Goal: Transaction & Acquisition: Purchase product/service

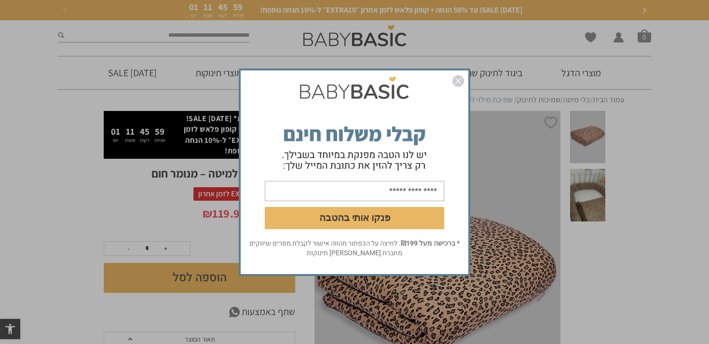
click at [461, 81] on img "סגור" at bounding box center [458, 81] width 12 height 12
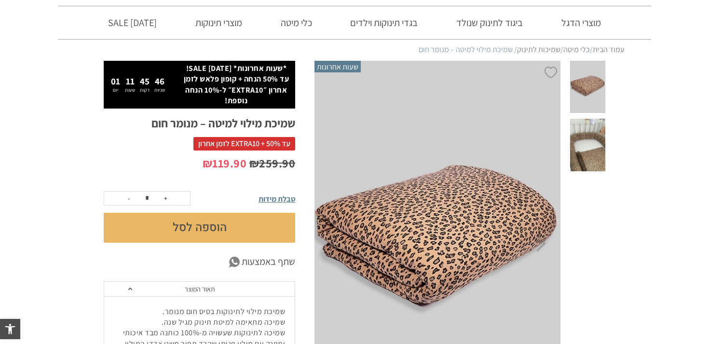
scroll to position [54, 0]
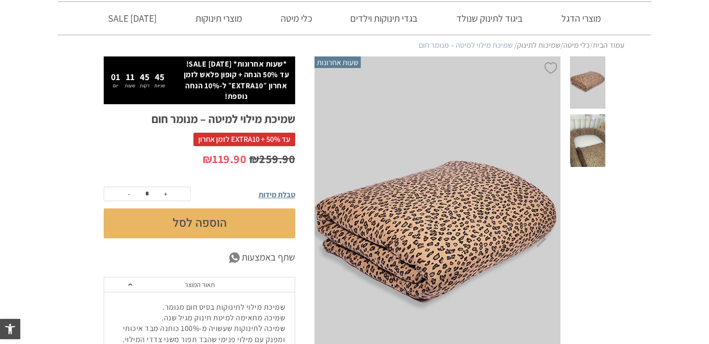
click at [590, 153] on span at bounding box center [587, 140] width 35 height 53
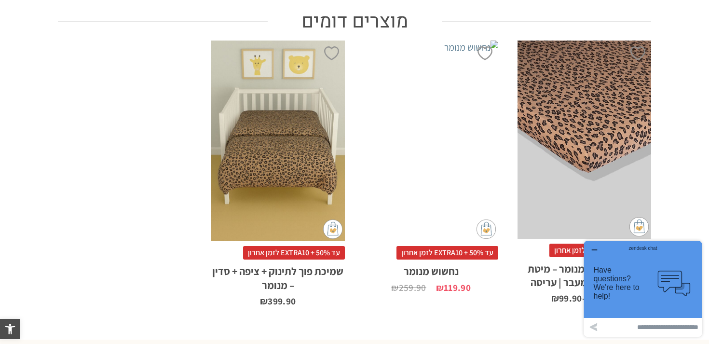
scroll to position [589, 0]
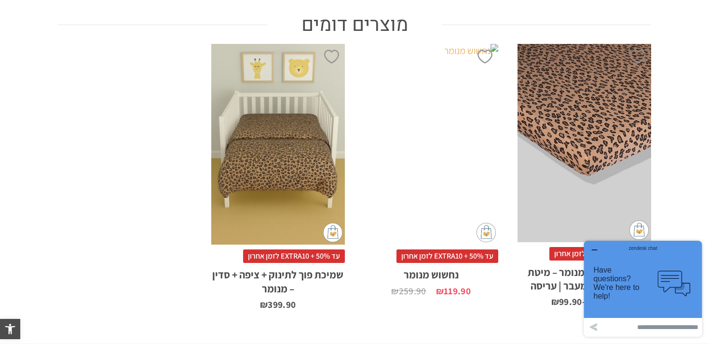
click at [437, 109] on div "x הוספה לסל" at bounding box center [431, 144] width 134 height 201
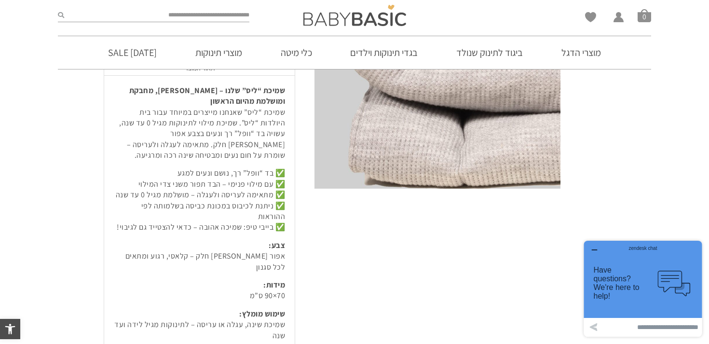
scroll to position [274, 0]
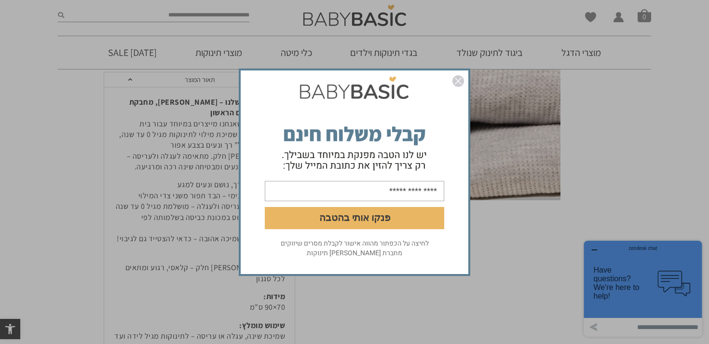
click at [459, 74] on form "פנקו אותי בהטבה" at bounding box center [355, 155] width 228 height 166
click at [459, 77] on img "סגור" at bounding box center [458, 81] width 12 height 12
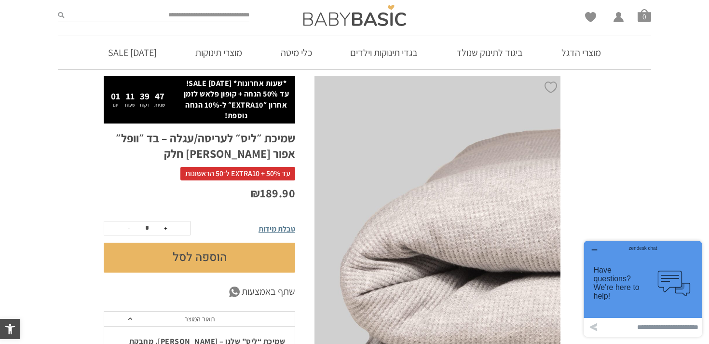
scroll to position [14, 0]
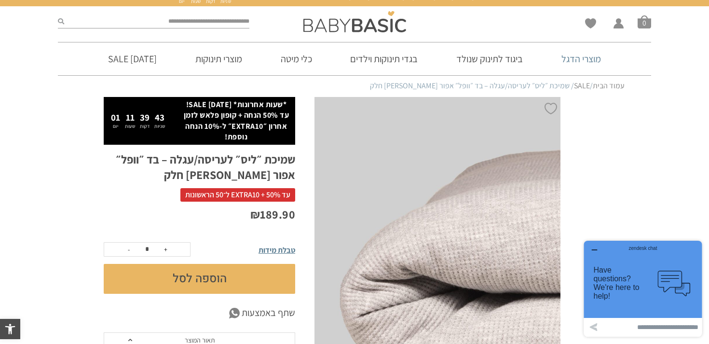
click at [590, 61] on link "מוצרי הדגל" at bounding box center [581, 58] width 68 height 33
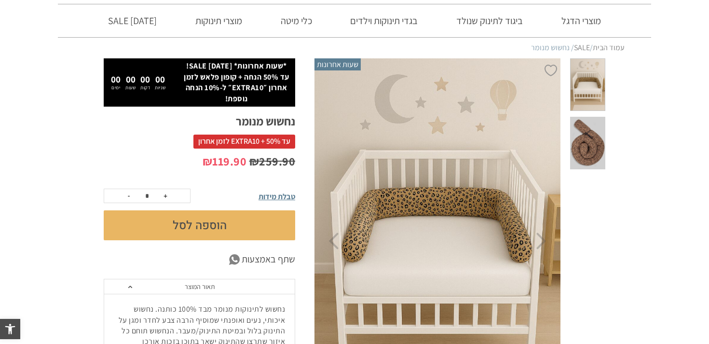
scroll to position [53, 0]
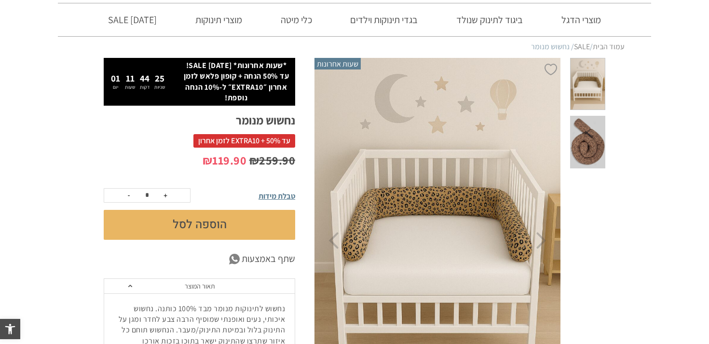
click at [574, 148] on span at bounding box center [587, 142] width 35 height 53
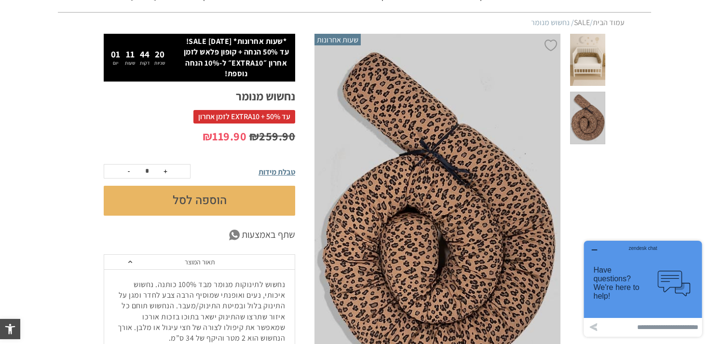
scroll to position [0, 0]
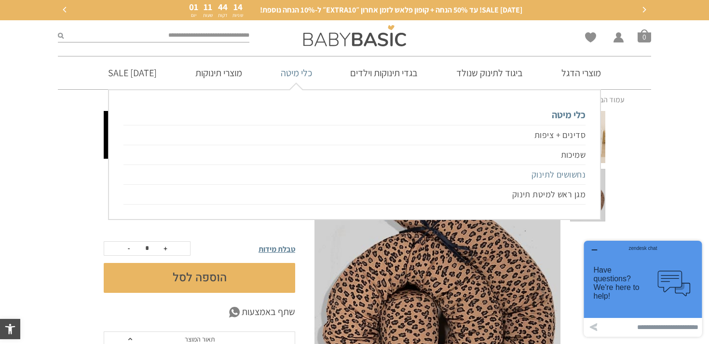
click at [555, 171] on link "נחשושים לתינוק" at bounding box center [354, 175] width 462 height 20
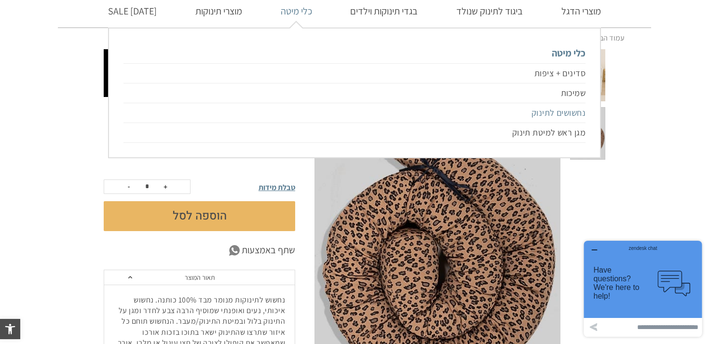
scroll to position [62, 0]
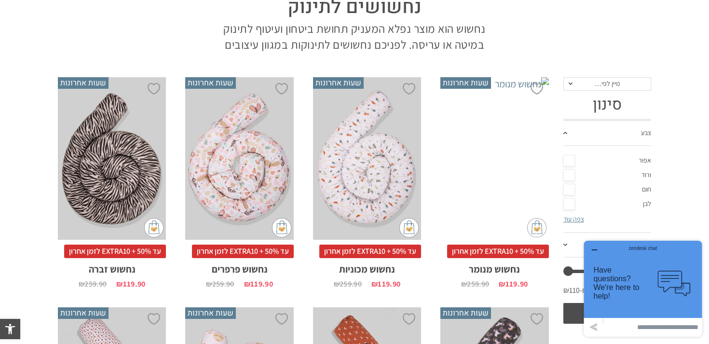
scroll to position [121, 0]
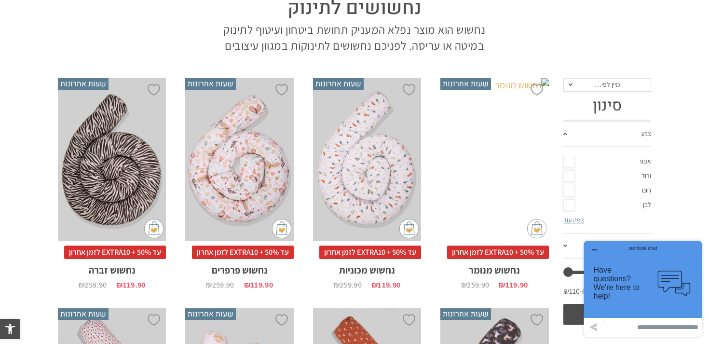
click at [505, 214] on div "x הוספה לסל" at bounding box center [494, 159] width 108 height 162
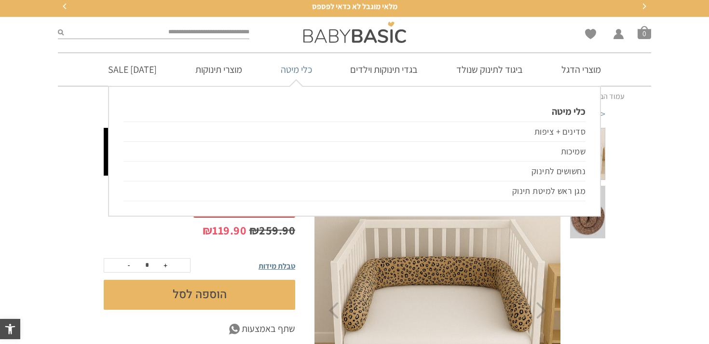
scroll to position [4, 0]
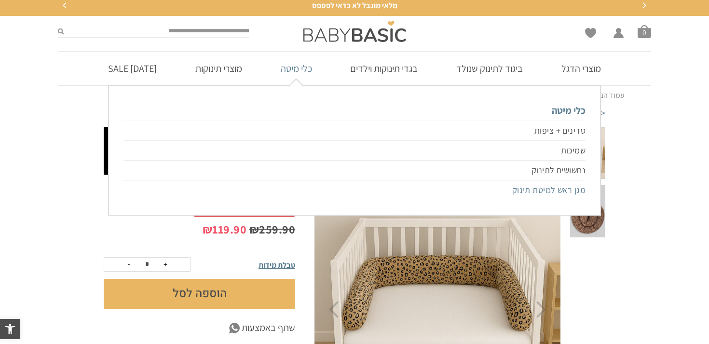
click at [549, 187] on link "מגן ראש למיטת תינוק" at bounding box center [354, 190] width 462 height 20
